Goal: Entertainment & Leisure: Consume media (video, audio)

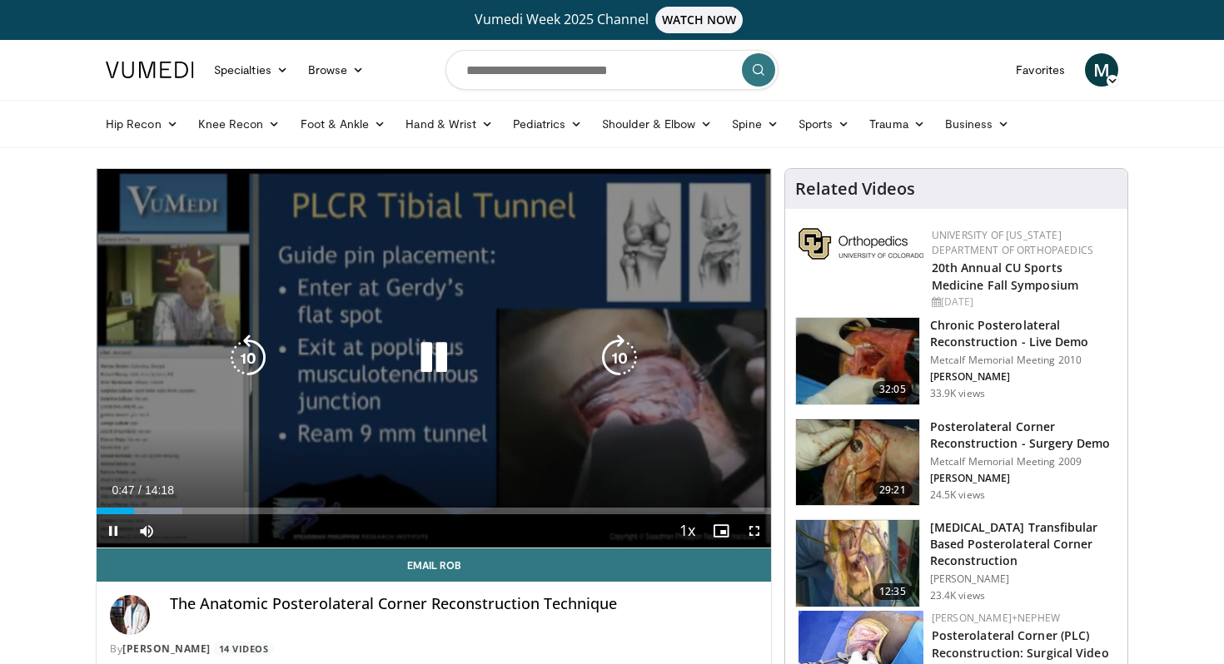
click at [431, 359] on icon "Video Player" at bounding box center [433, 358] width 47 height 47
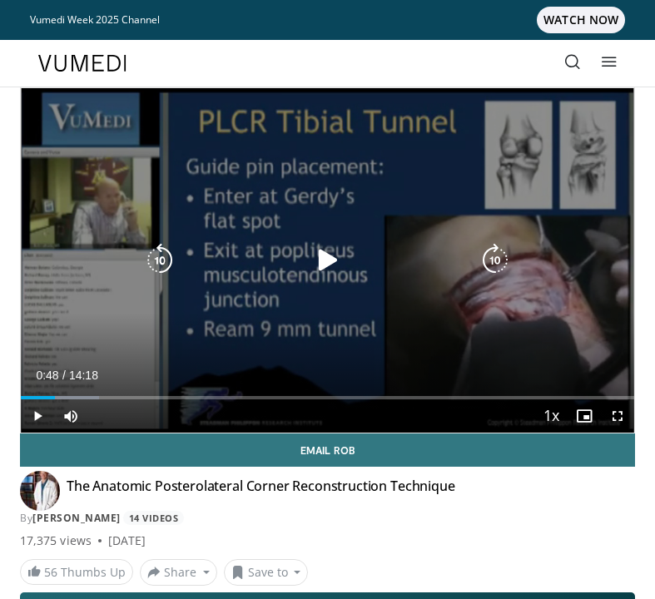
click at [319, 266] on icon "Video Player" at bounding box center [327, 260] width 33 height 33
click at [327, 258] on icon "Video Player" at bounding box center [327, 260] width 33 height 33
click at [323, 248] on icon "Video Player" at bounding box center [327, 260] width 33 height 33
click at [329, 266] on icon "Video Player" at bounding box center [327, 260] width 33 height 33
click at [335, 261] on icon "Video Player" at bounding box center [327, 260] width 33 height 33
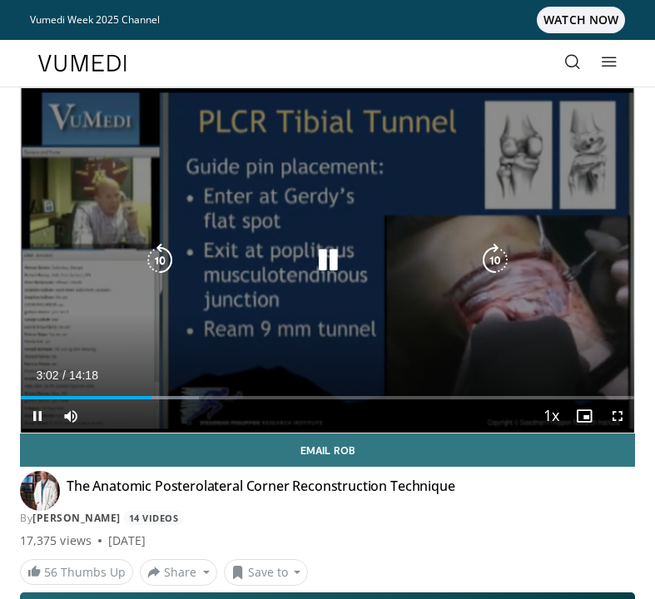
click at [330, 261] on icon "Video Player" at bounding box center [327, 260] width 33 height 33
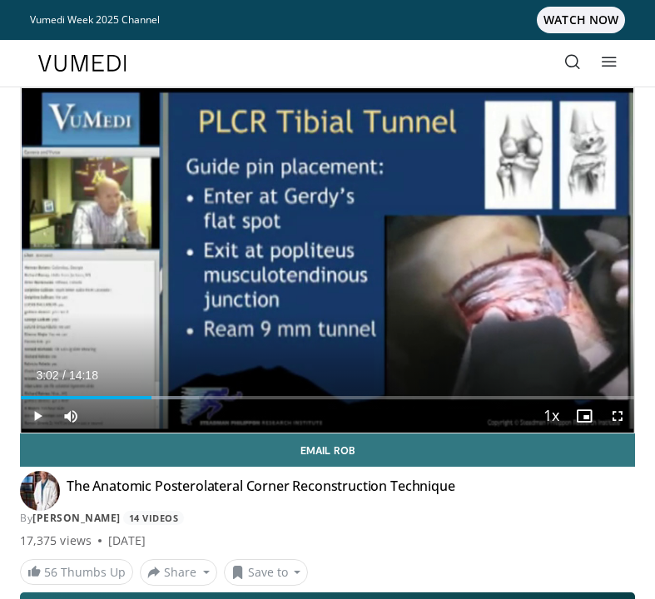
click at [37, 413] on span "Video Player" at bounding box center [37, 416] width 33 height 33
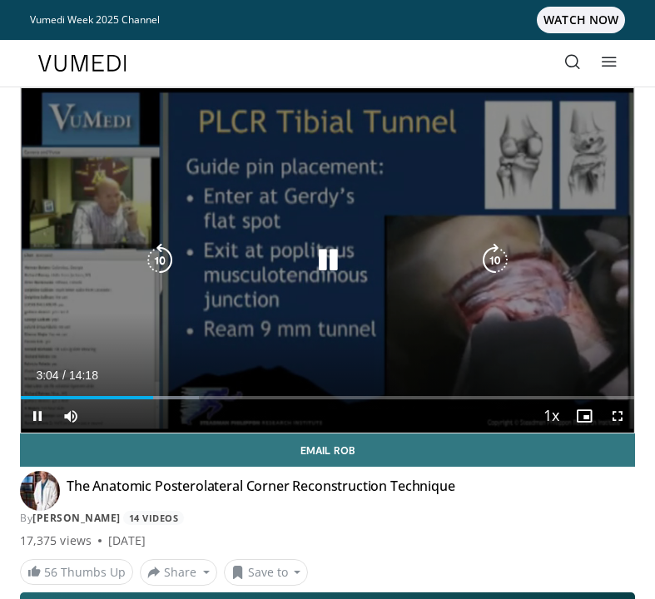
click at [321, 266] on icon "Video Player" at bounding box center [327, 260] width 33 height 33
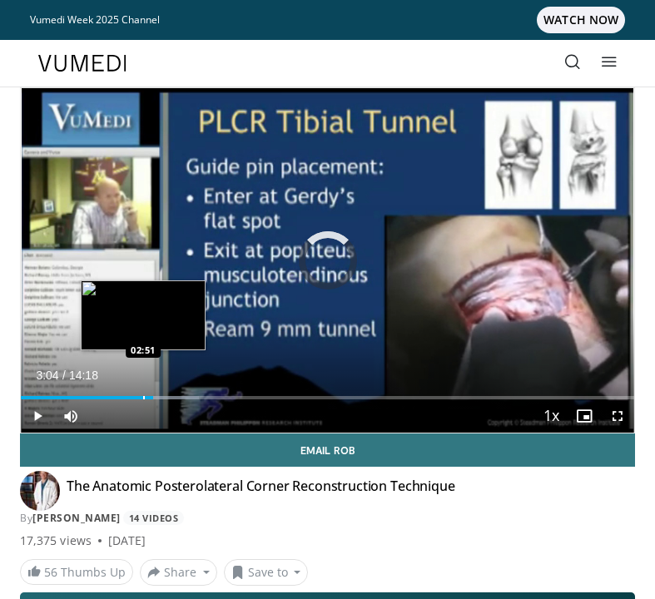
click at [143, 398] on div "Progress Bar" at bounding box center [144, 397] width 2 height 3
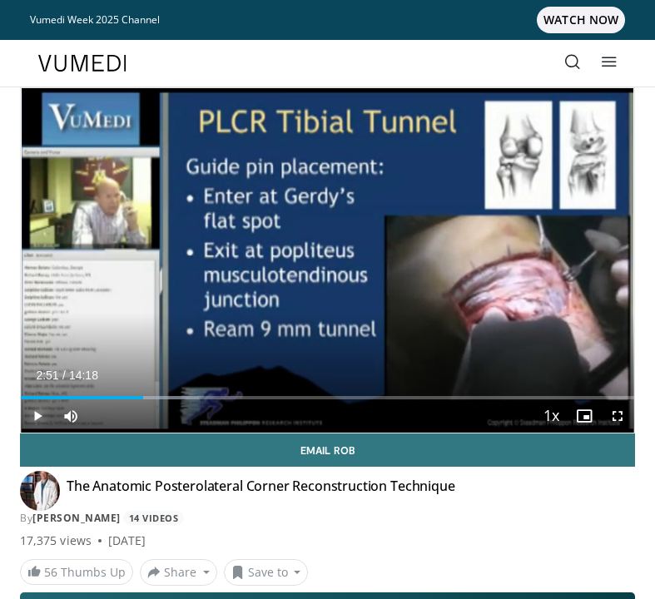
click at [38, 413] on span "Video Player" at bounding box center [37, 416] width 33 height 33
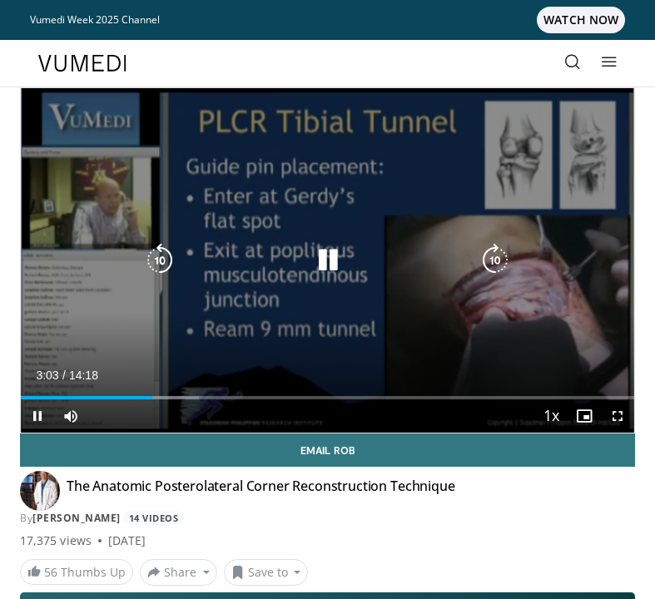
click at [296, 241] on div "10 seconds Tap to unmute" at bounding box center [328, 260] width 614 height 345
click at [331, 263] on icon "Video Player" at bounding box center [327, 260] width 33 height 33
click at [333, 259] on icon "Video Player" at bounding box center [327, 260] width 33 height 33
click at [340, 254] on icon "Video Player" at bounding box center [327, 260] width 33 height 33
click at [343, 244] on icon "Video Player" at bounding box center [327, 260] width 33 height 33
